Goal: Information Seeking & Learning: Find specific fact

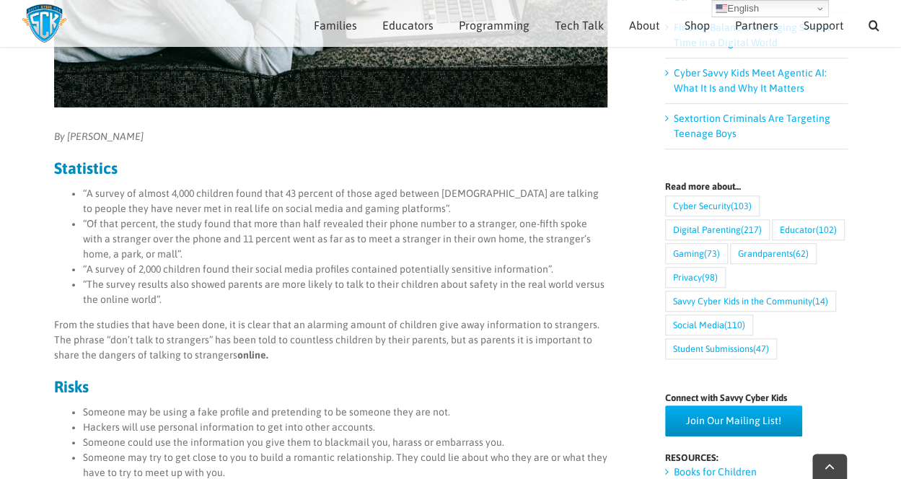
scroll to position [450, 0]
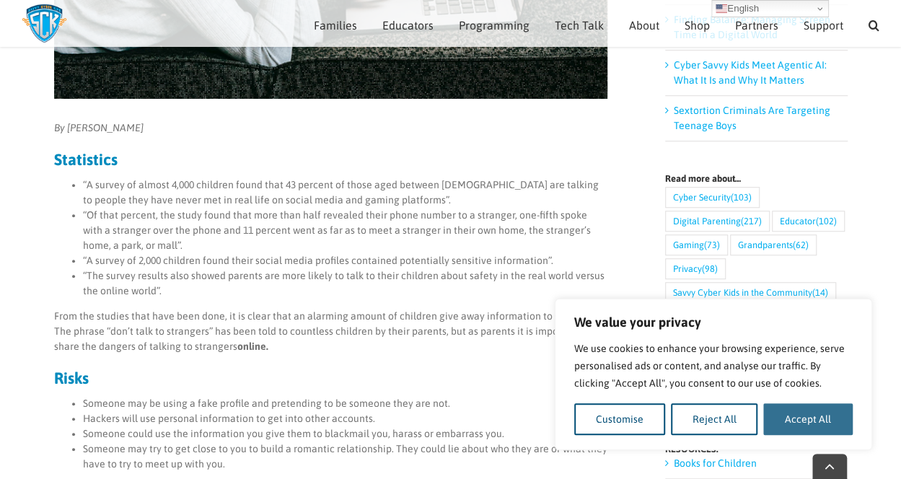
click at [769, 428] on button "Accept All" at bounding box center [807, 419] width 89 height 32
checkbox input "true"
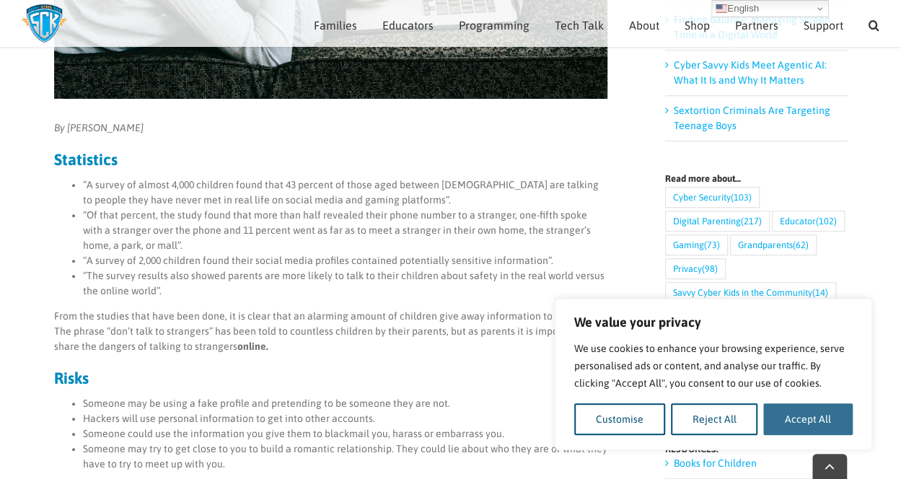
checkbox input "true"
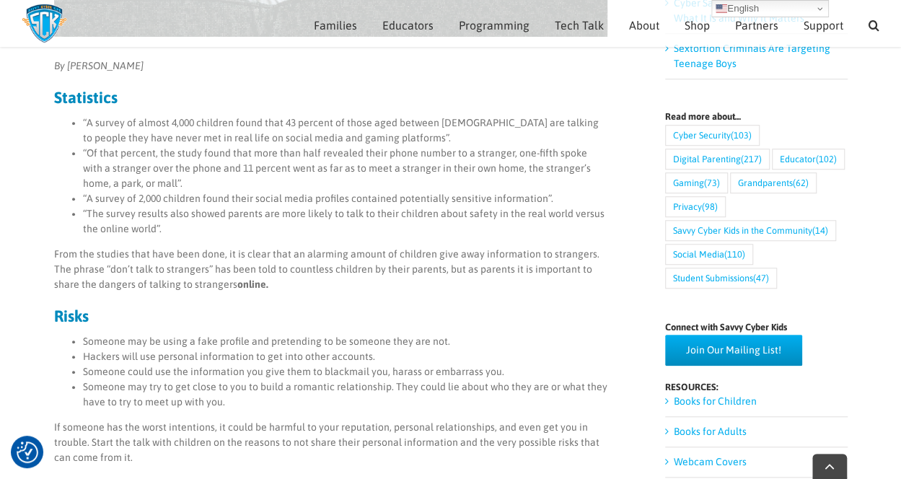
scroll to position [514, 0]
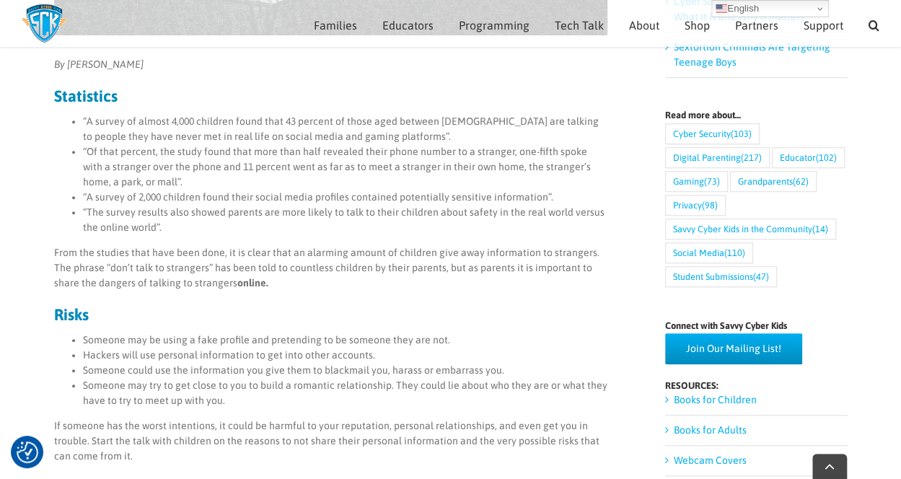
click at [514, 89] on h3 "Statistics" at bounding box center [330, 96] width 553 height 16
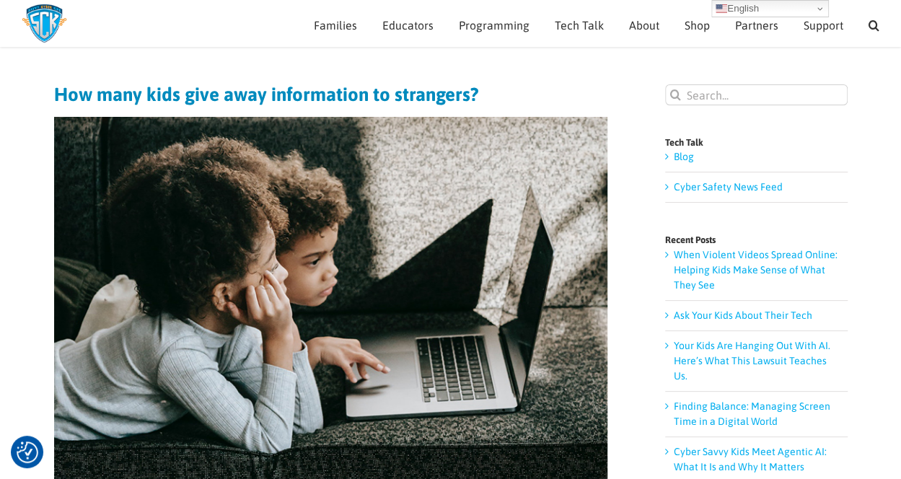
scroll to position [62, 0]
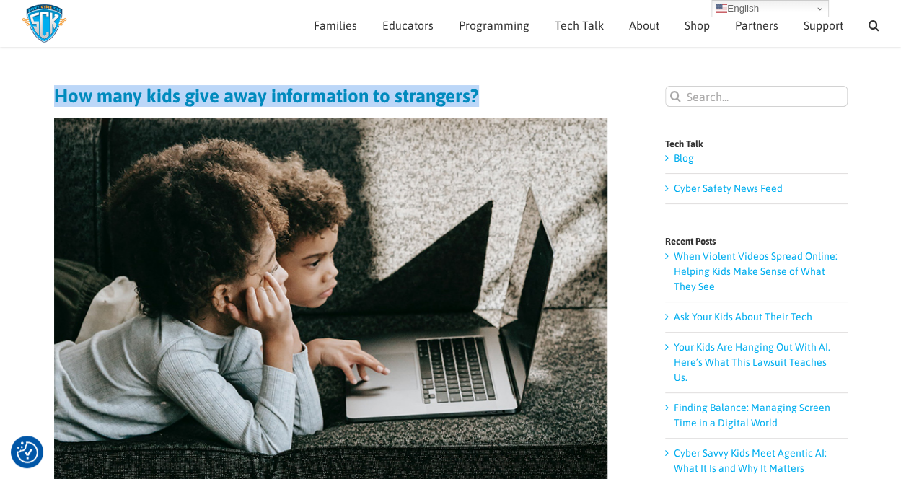
drag, startPoint x: 53, startPoint y: 95, endPoint x: 481, endPoint y: 102, distance: 427.2
click at [481, 102] on h1 "How many kids give away information to strangers?" at bounding box center [330, 96] width 553 height 20
copy h1 "How many kids give away information to strangers?"
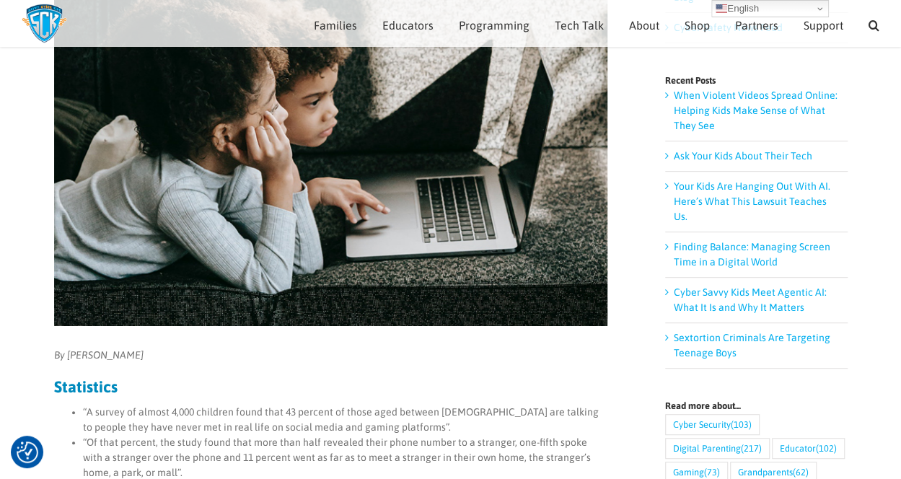
scroll to position [222, 0]
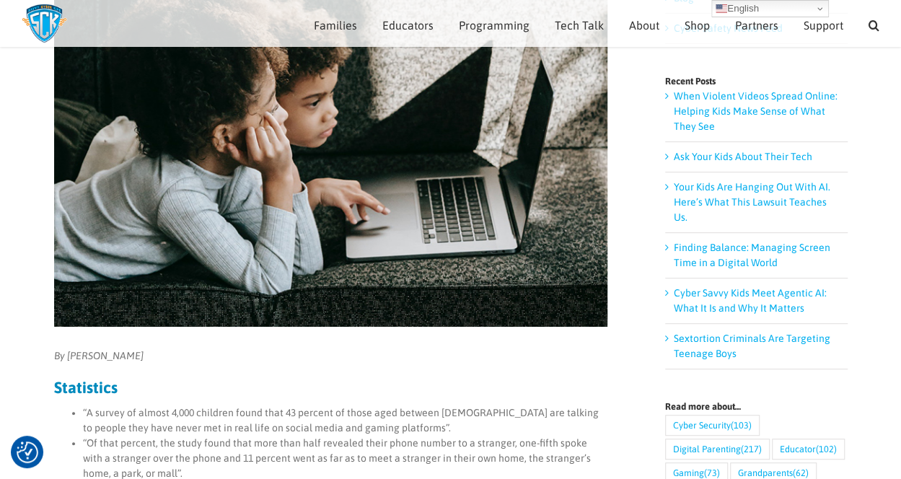
click at [343, 383] on h3 "Statistics" at bounding box center [330, 388] width 553 height 16
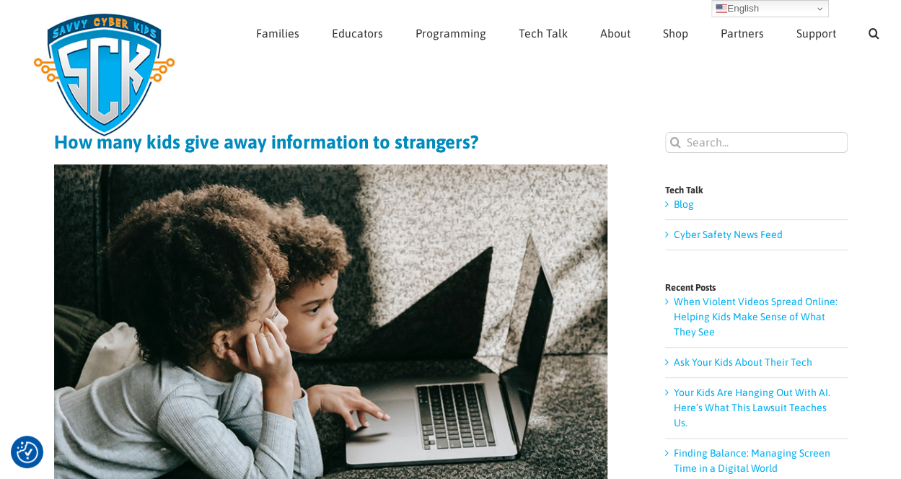
scroll to position [0, 0]
